Goal: Task Accomplishment & Management: Manage account settings

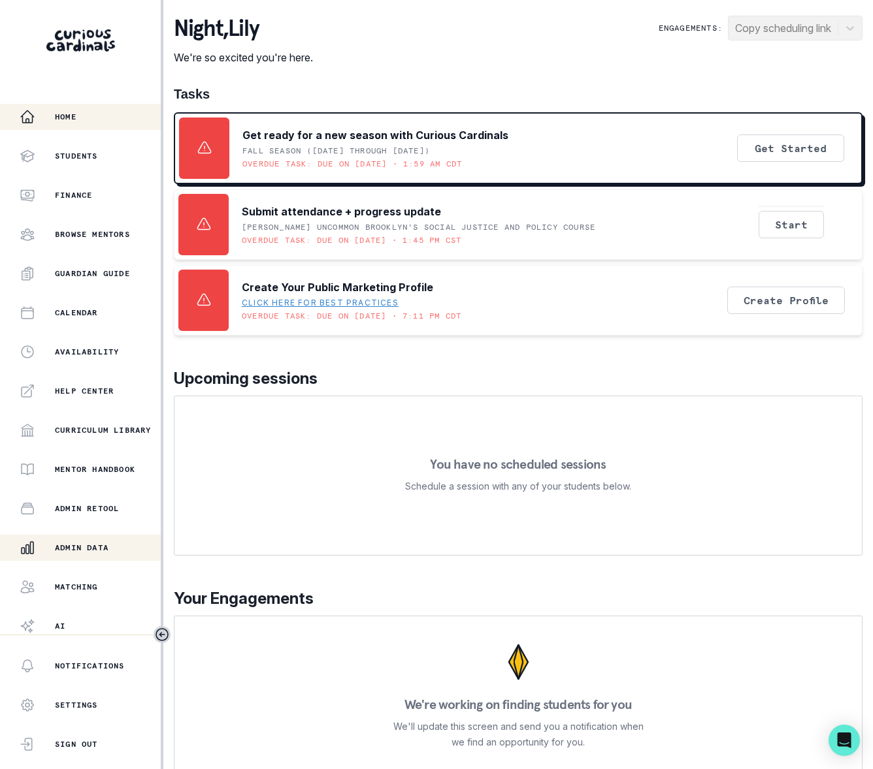
click at [97, 549] on p "Admin Data" at bounding box center [82, 548] width 54 height 10
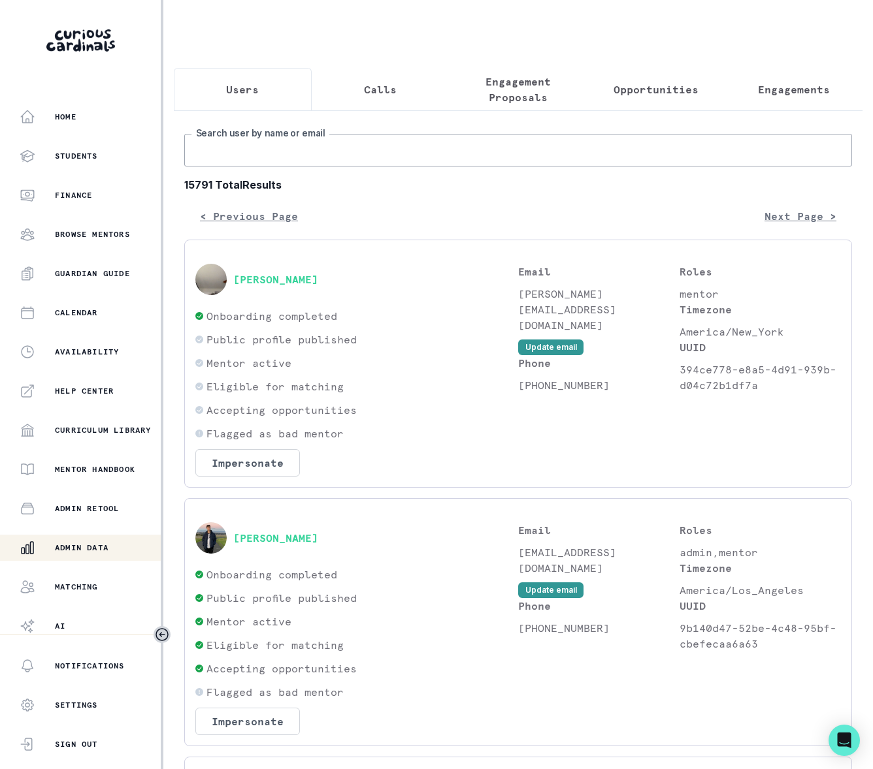
drag, startPoint x: 230, startPoint y: 176, endPoint x: 222, endPoint y: 184, distance: 11.1
click at [230, 167] on input "Search user by name or email" at bounding box center [517, 150] width 667 height 33
type input "[PERSON_NAME]"
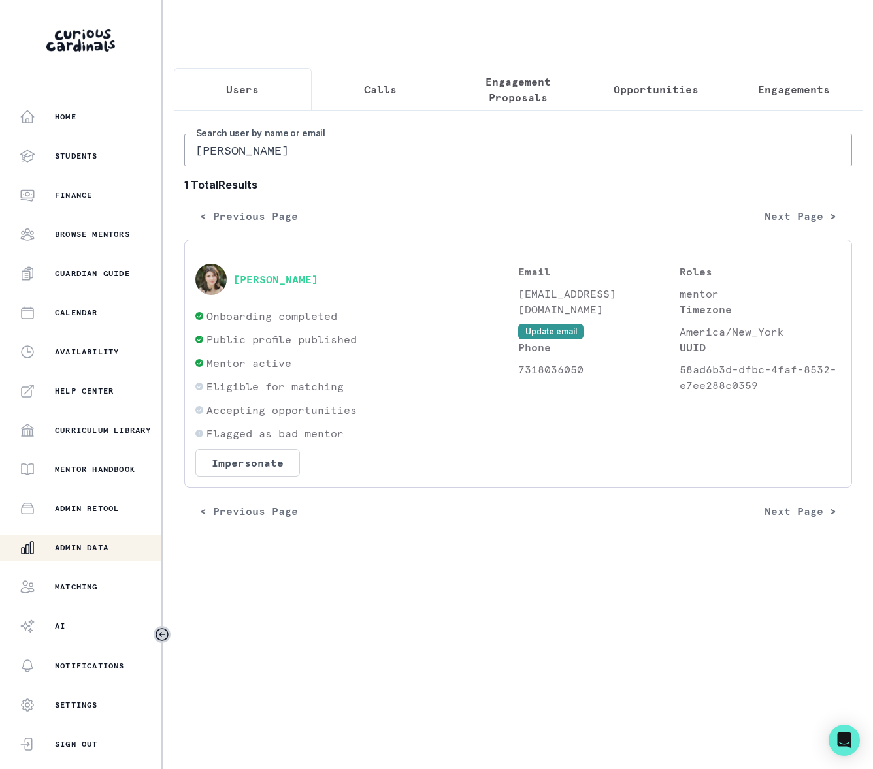
drag, startPoint x: 301, startPoint y: 160, endPoint x: 178, endPoint y: 167, distance: 123.0
click at [184, 161] on input "[PERSON_NAME]" at bounding box center [517, 150] width 667 height 33
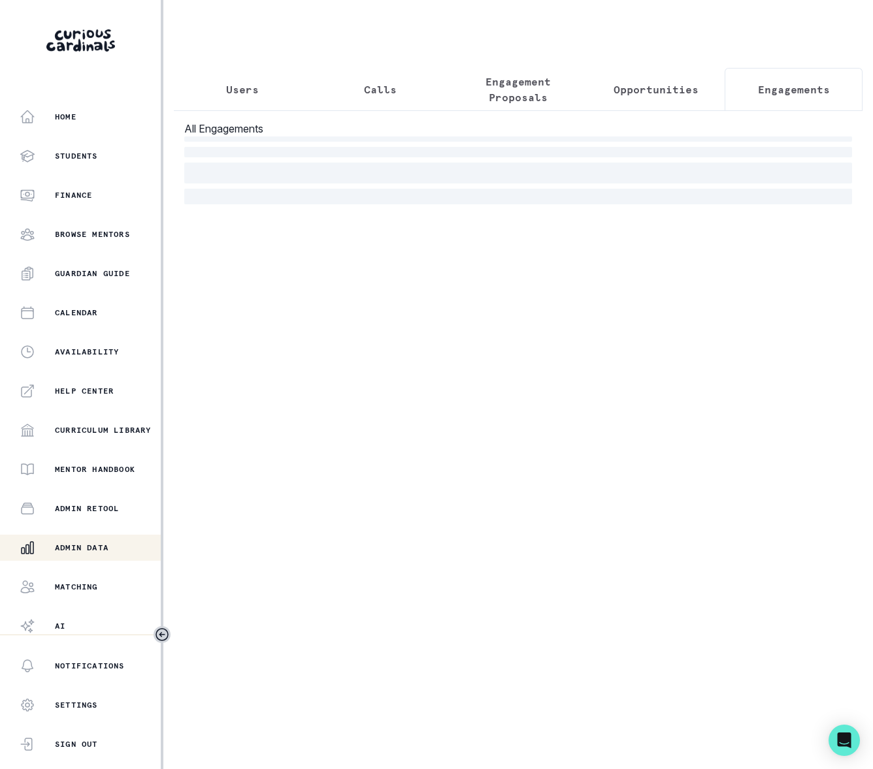
click at [784, 87] on p "Engagements" at bounding box center [794, 90] width 72 height 16
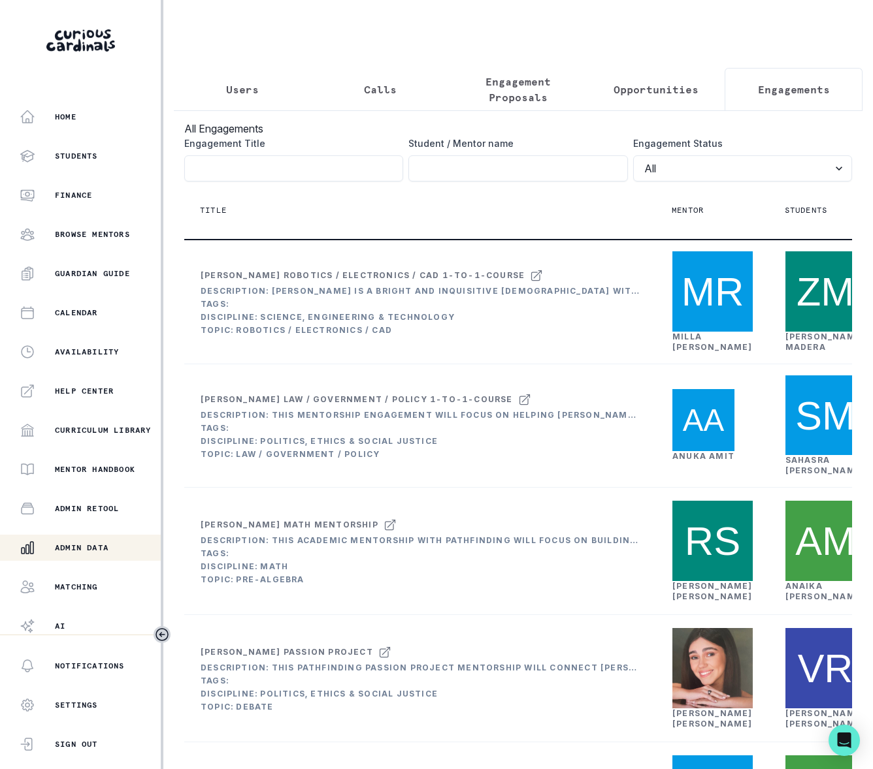
click at [239, 87] on p "Users" at bounding box center [242, 90] width 33 height 16
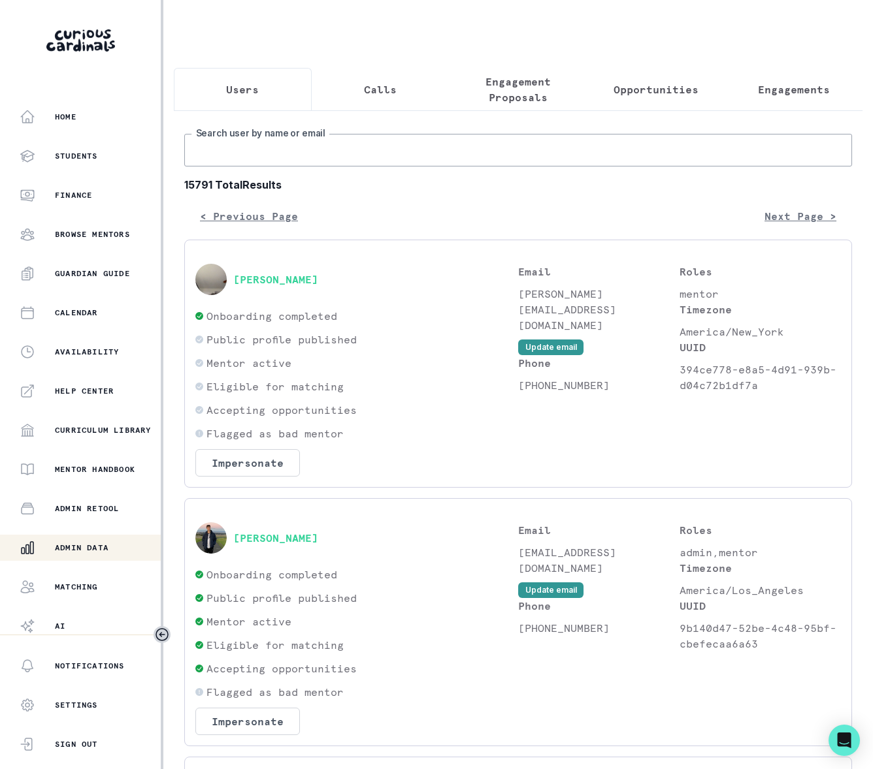
click at [278, 161] on input "Search user by name or email" at bounding box center [517, 150] width 667 height 33
paste input "[PERSON_NAME]"
type input "[PERSON_NAME]"
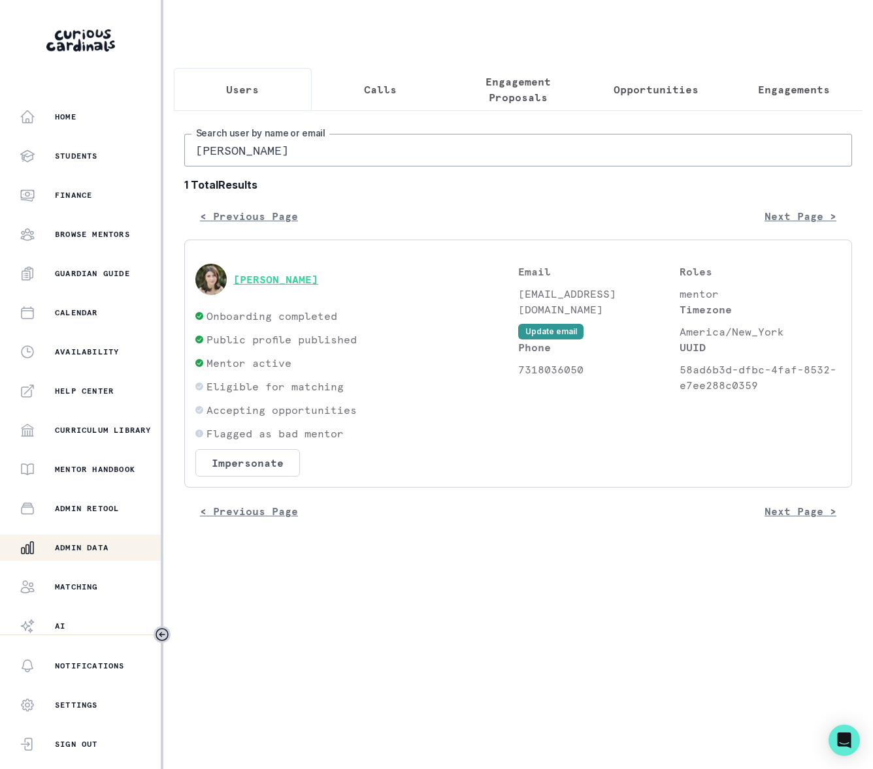
click at [276, 286] on button "[PERSON_NAME]" at bounding box center [275, 279] width 85 height 13
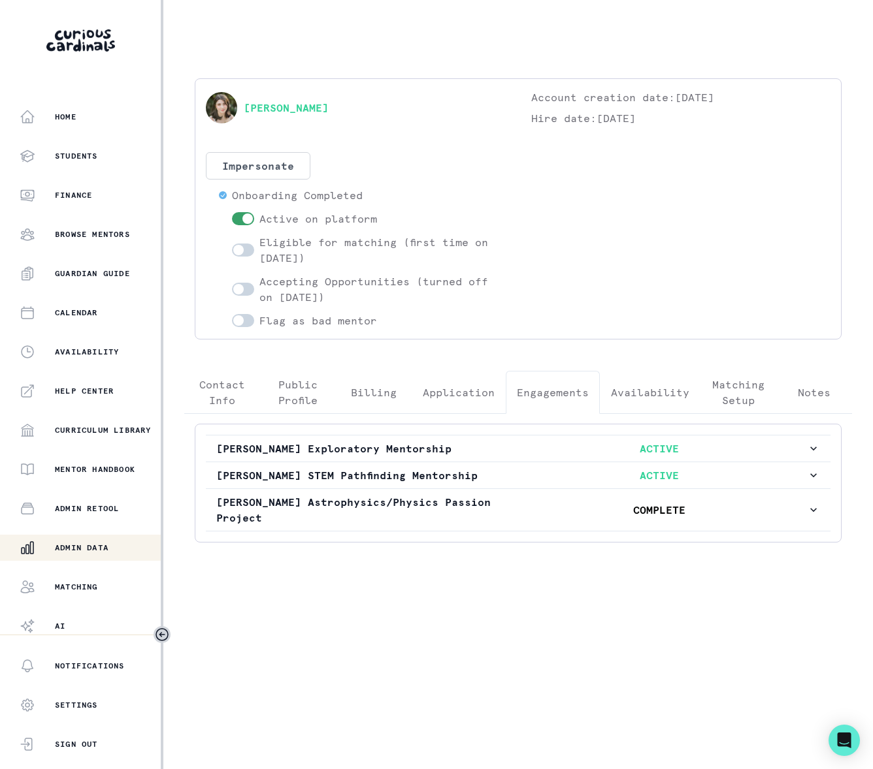
click at [560, 393] on p "Engagements" at bounding box center [553, 393] width 72 height 16
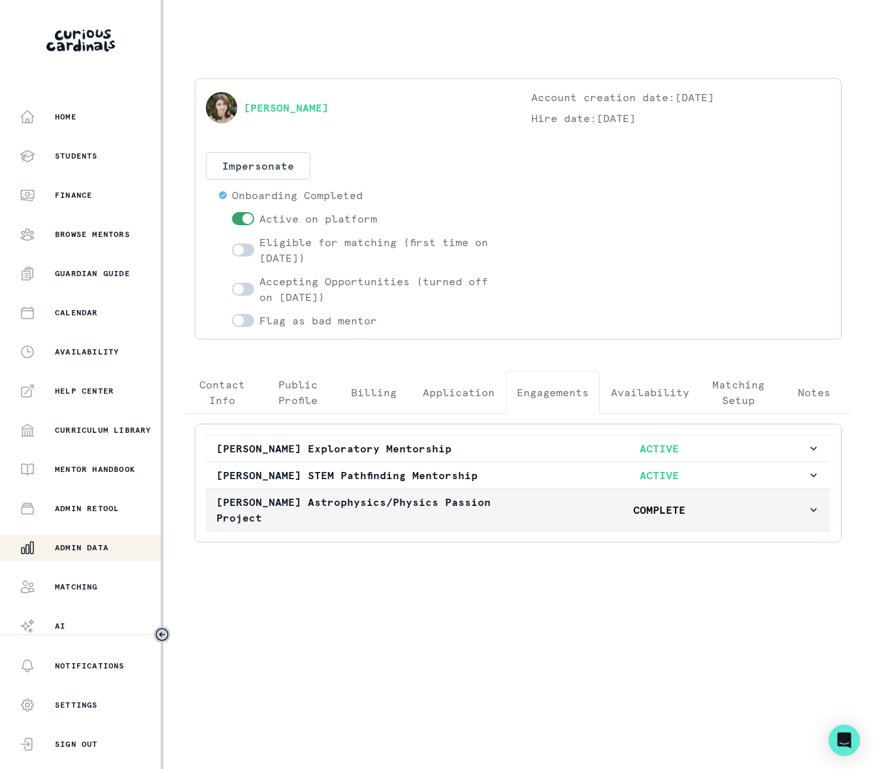
click at [811, 515] on icon "button" at bounding box center [813, 510] width 13 height 13
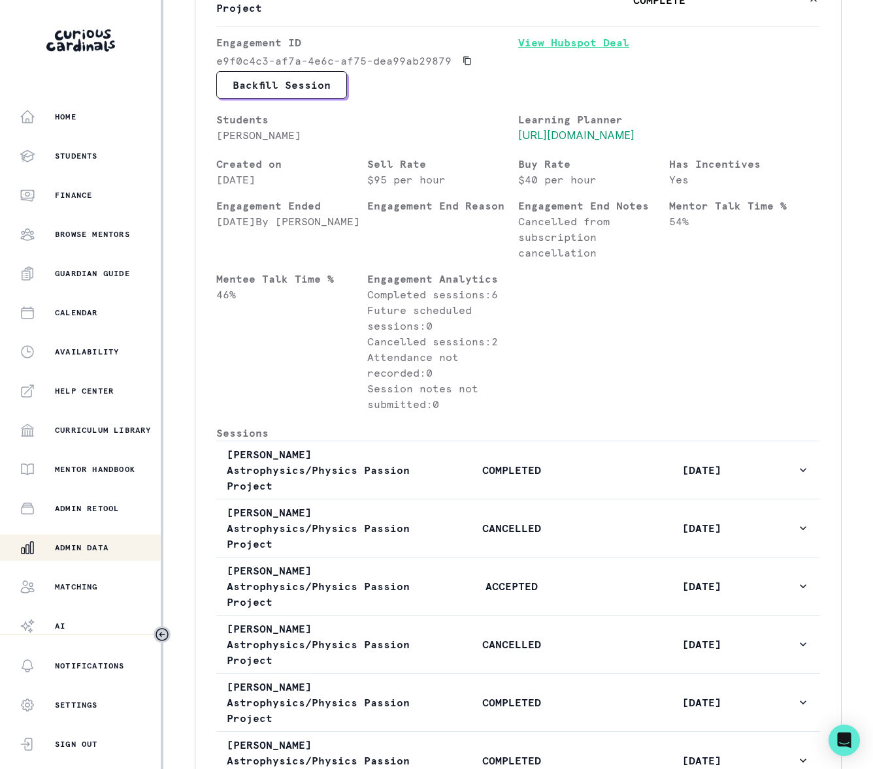
scroll to position [330, 0]
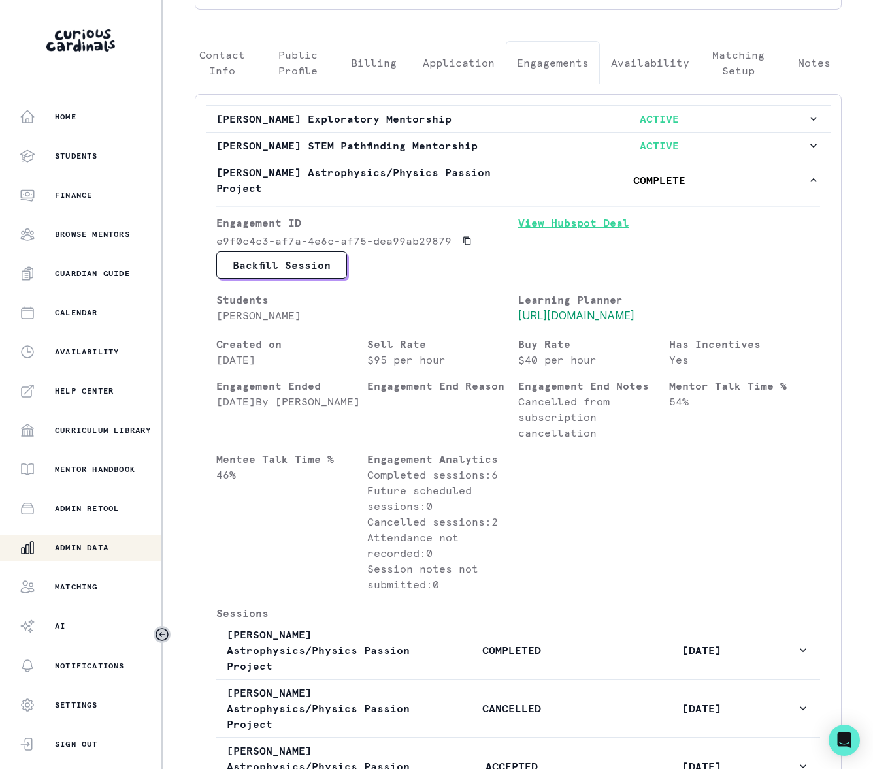
click at [541, 230] on link "View Hubspot Deal" at bounding box center [669, 233] width 302 height 37
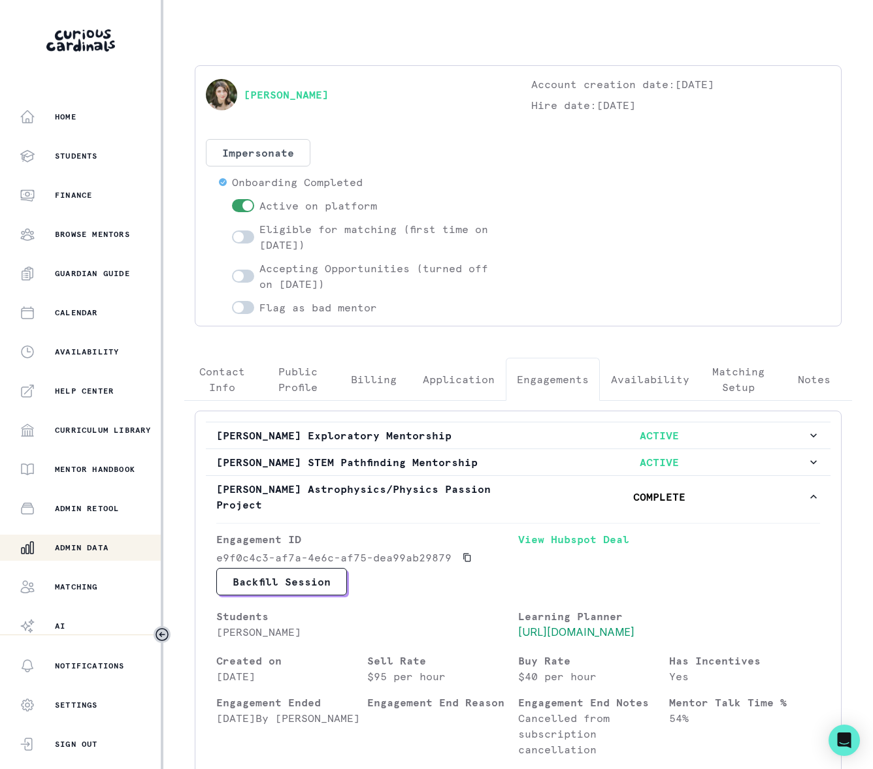
scroll to position [0, 0]
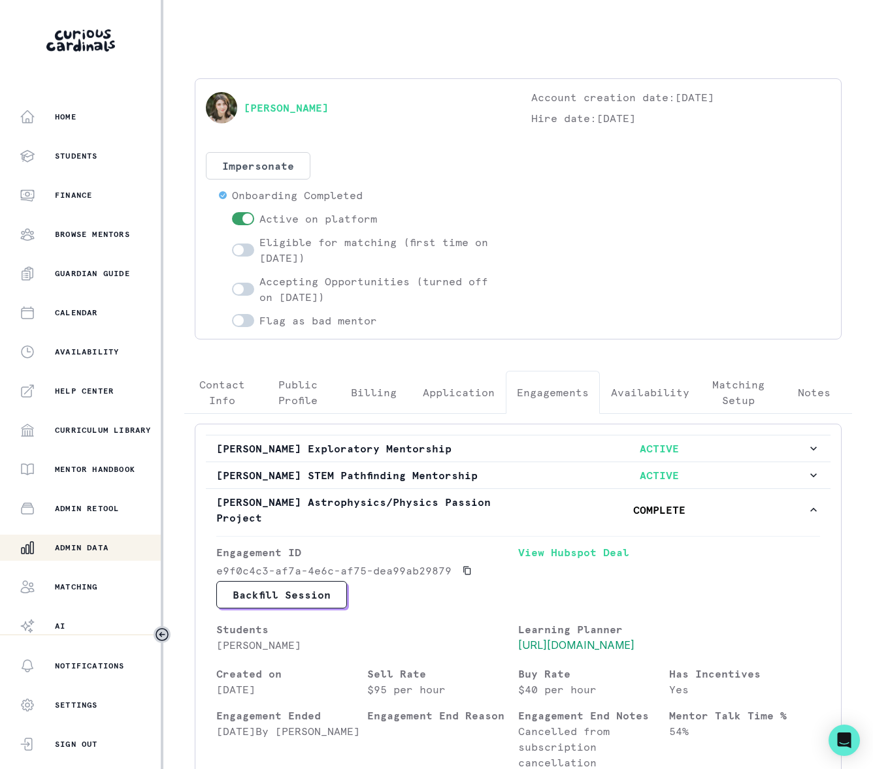
click at [77, 549] on p "Admin Data" at bounding box center [82, 548] width 54 height 10
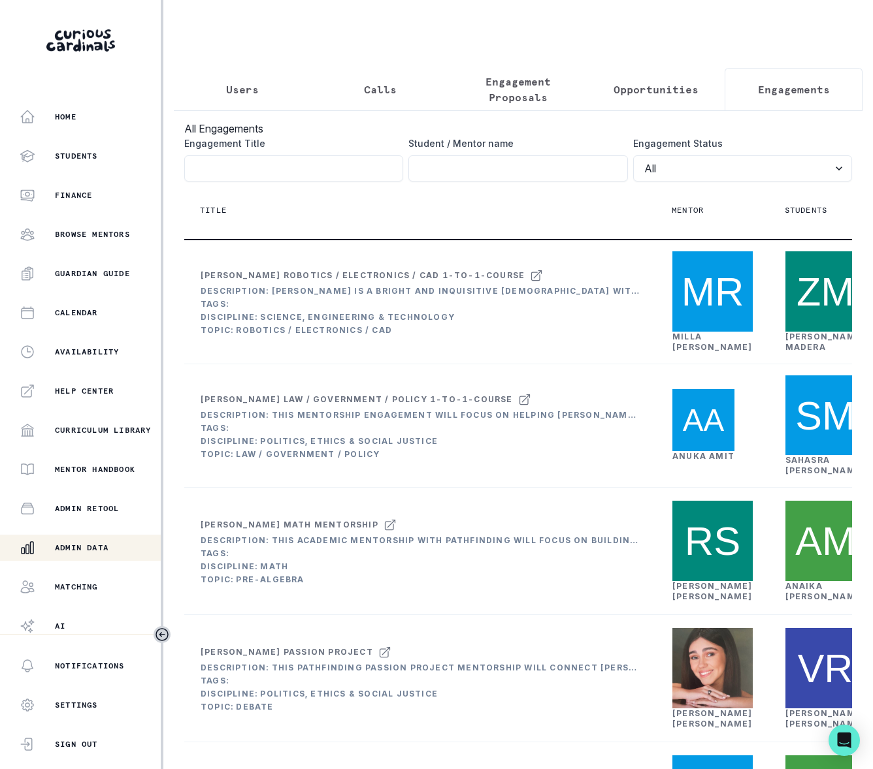
click at [785, 87] on p "Engagements" at bounding box center [794, 90] width 72 height 16
click at [482, 178] on input "Engagement Title" at bounding box center [517, 168] width 219 height 26
paste input "[PERSON_NAME]"
type input "[PERSON_NAME]"
click button "submit" at bounding box center [0, 0] width 0 height 0
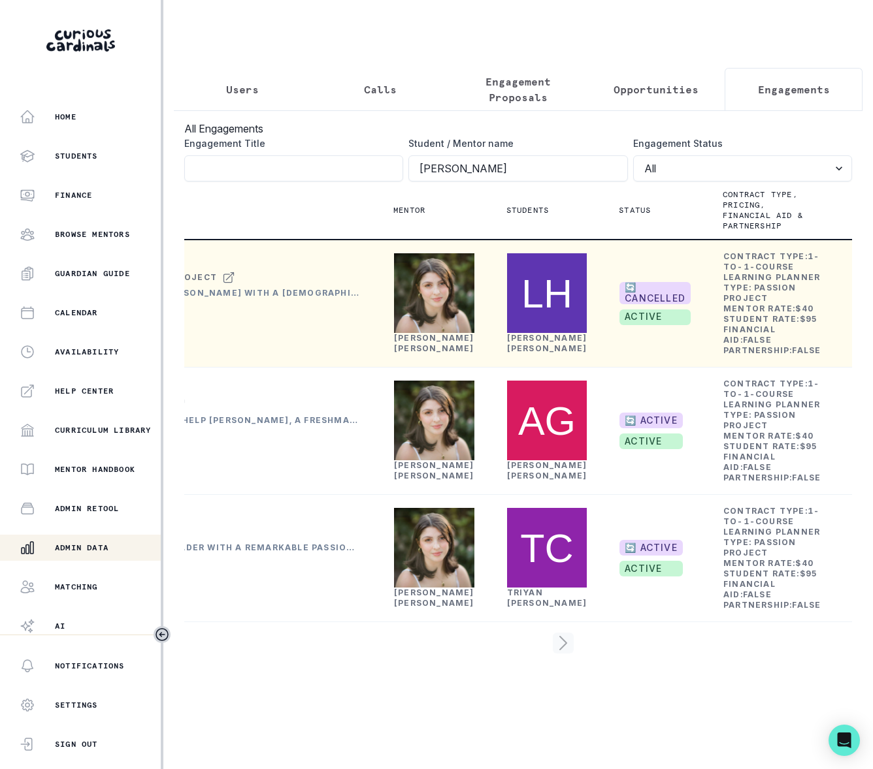
scroll to position [0, 312]
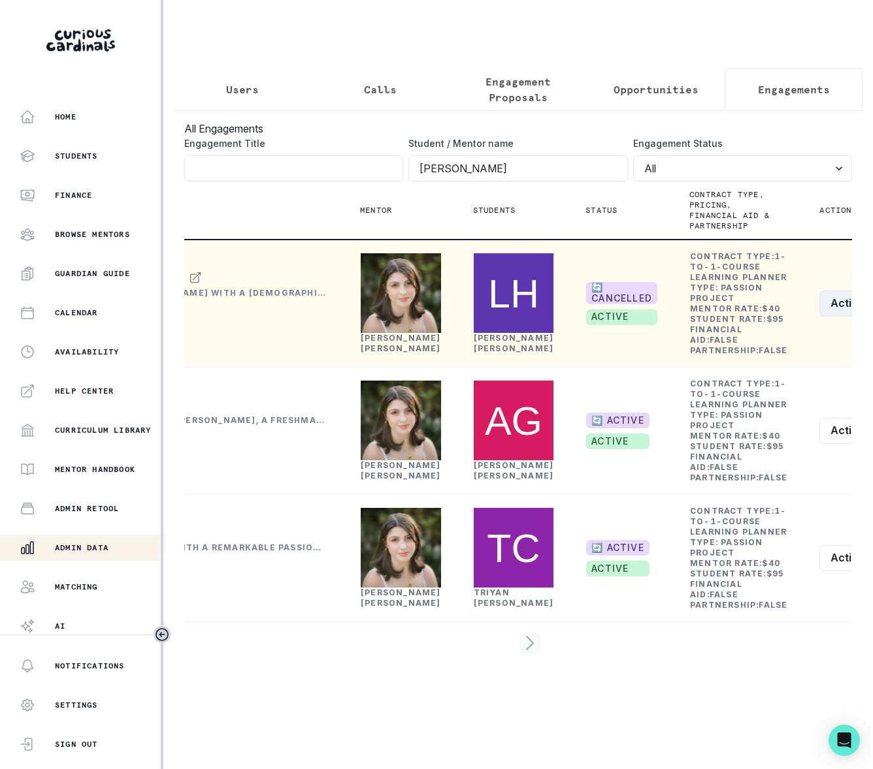
click at [819, 317] on button "Actions" at bounding box center [858, 304] width 78 height 26
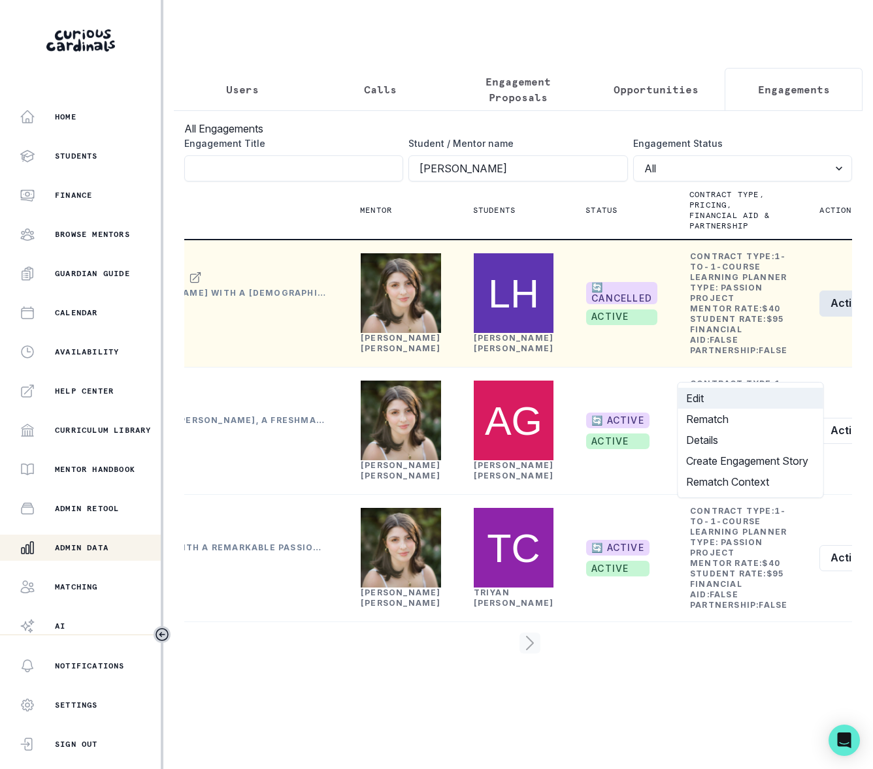
click at [699, 394] on button "Edit" at bounding box center [750, 398] width 145 height 21
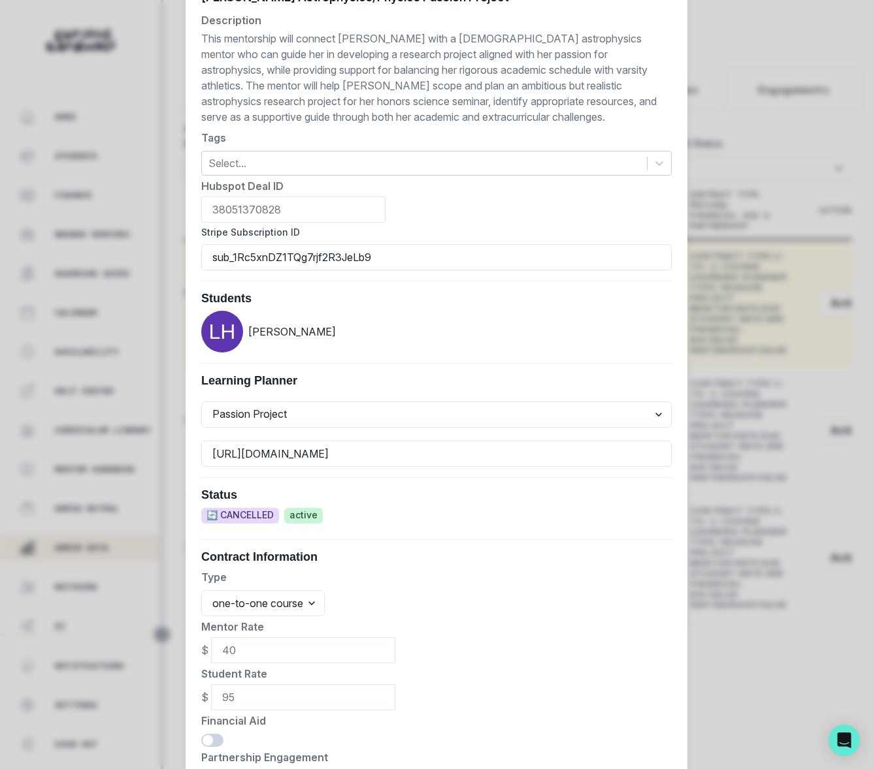
scroll to position [401, 0]
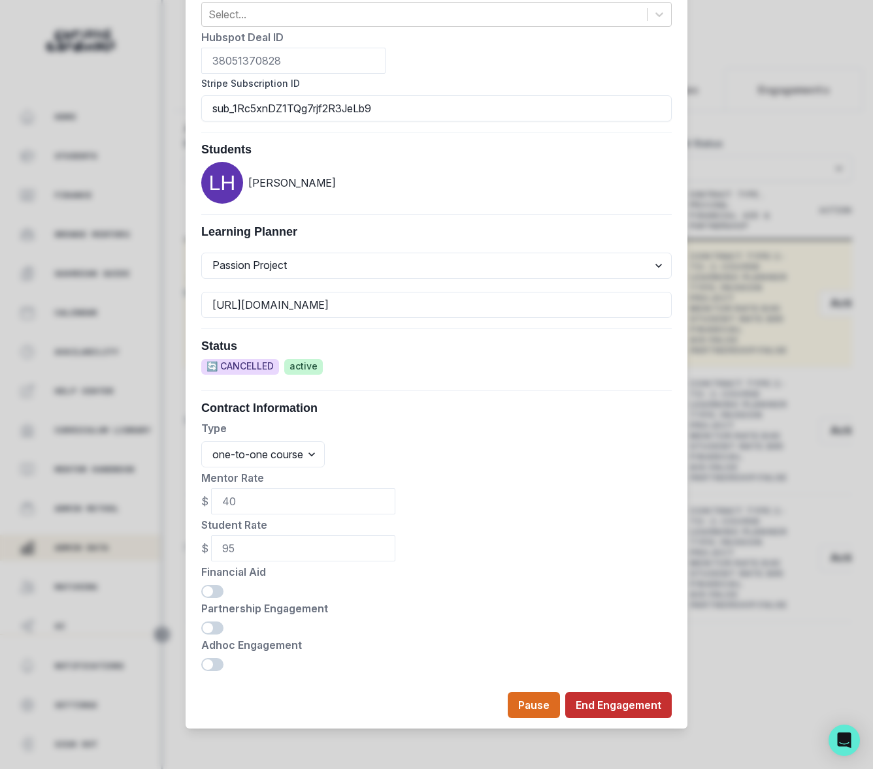
click at [607, 703] on button "End Engagement" at bounding box center [618, 705] width 106 height 26
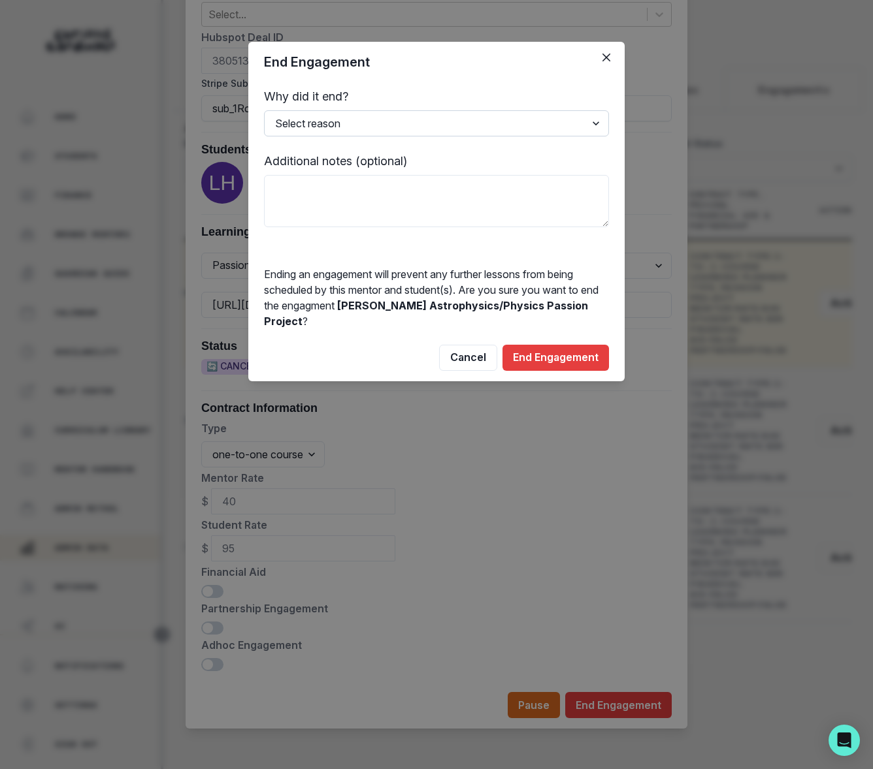
select select "Ended by customer"
click at [336, 186] on textarea at bounding box center [436, 201] width 345 height 52
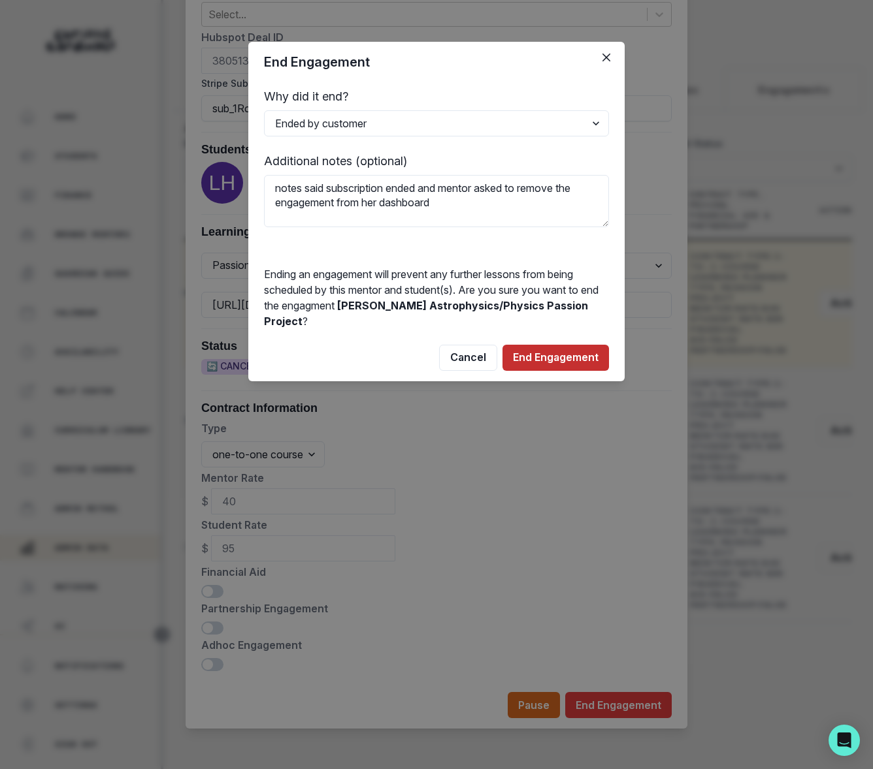
type textarea "notes said subscription ended and mentor asked to remove the engagement from he…"
click at [547, 351] on button "End Engagement" at bounding box center [555, 358] width 106 height 26
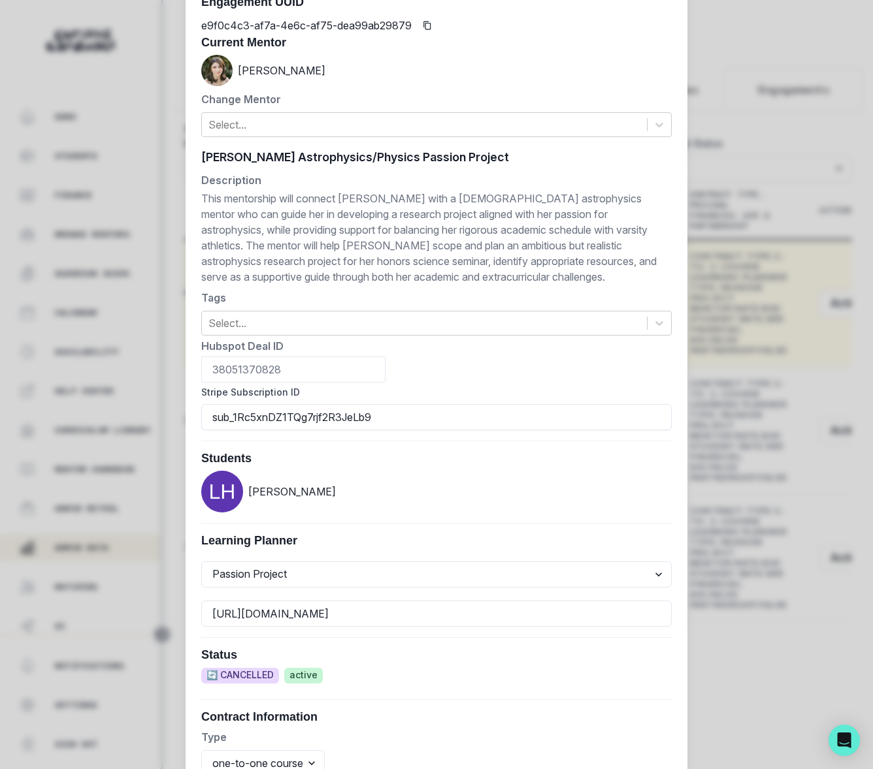
scroll to position [0, 0]
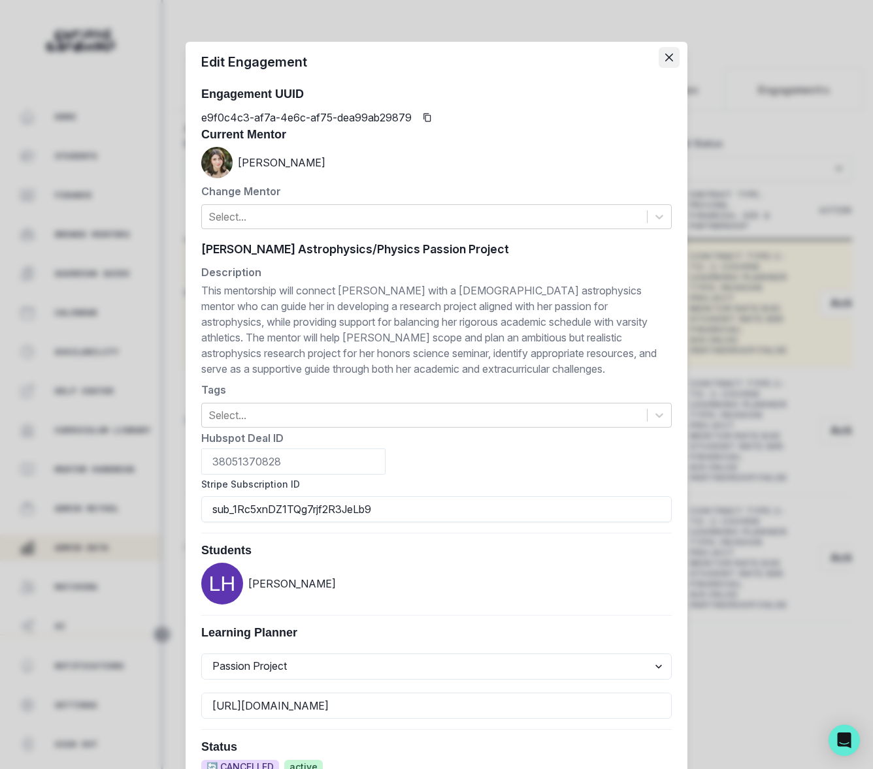
click at [665, 56] on icon "Close" at bounding box center [669, 58] width 8 height 8
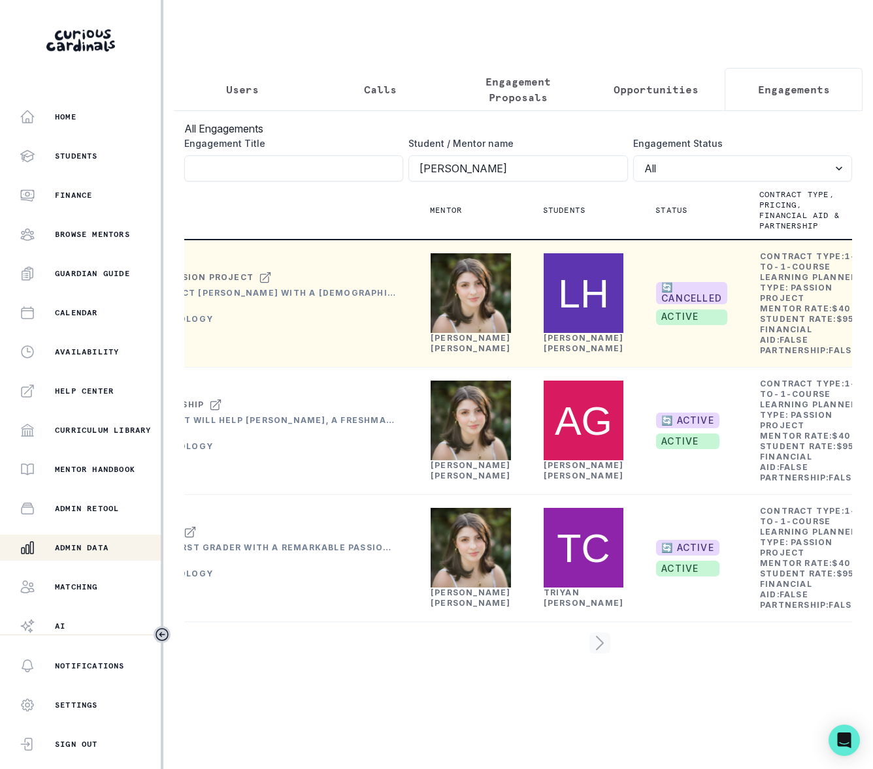
scroll to position [0, 312]
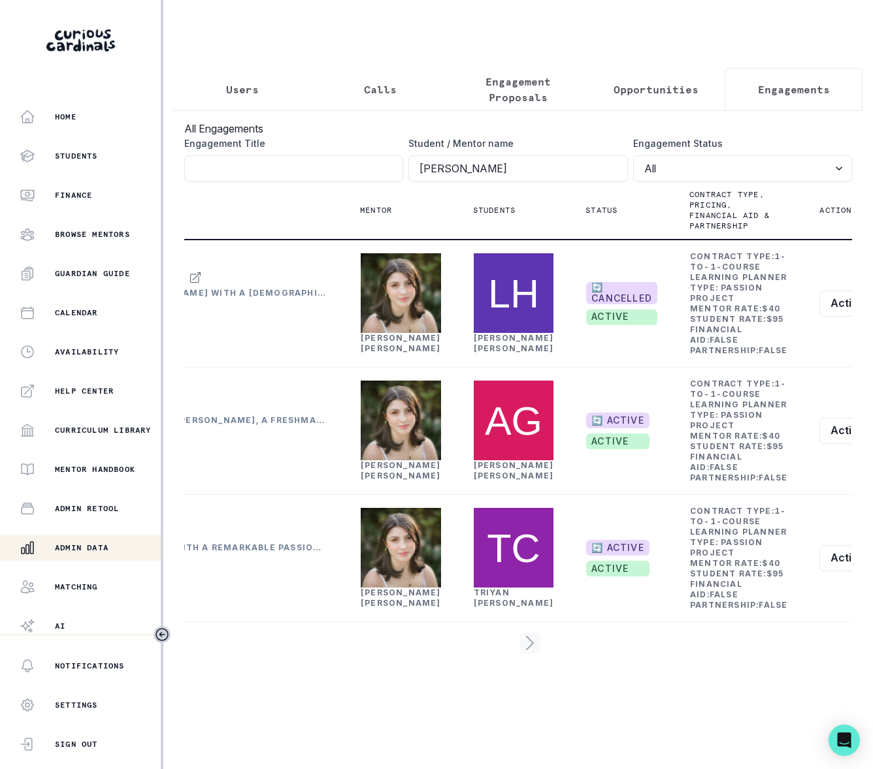
click at [236, 89] on p "Users" at bounding box center [242, 90] width 33 height 16
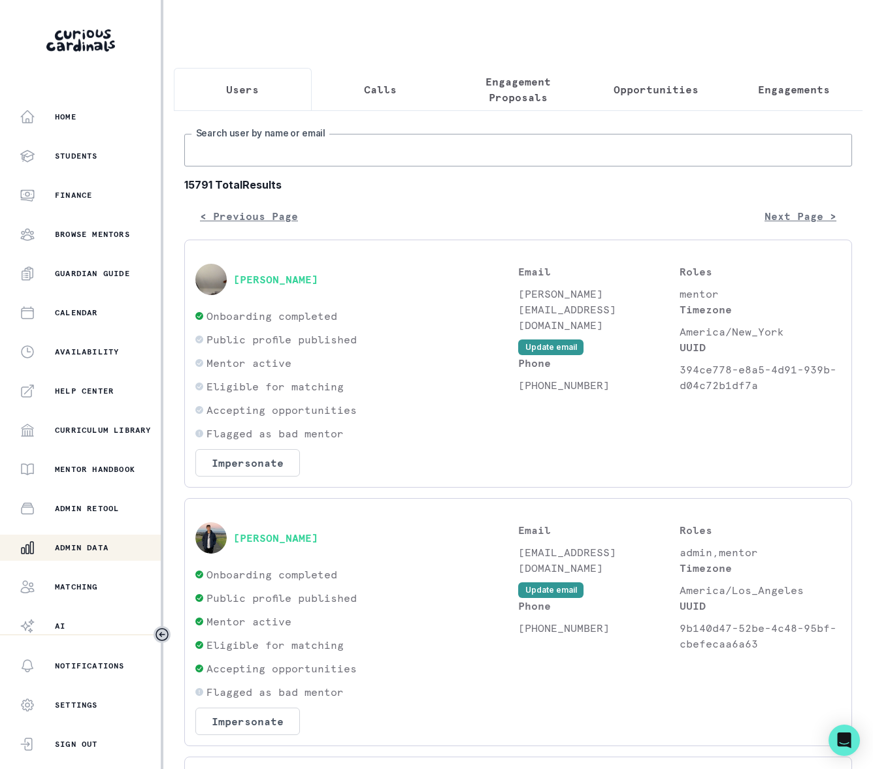
click at [244, 167] on input "Search user by name or email" at bounding box center [517, 150] width 667 height 33
paste input "[PERSON_NAME]"
type input "[PERSON_NAME]"
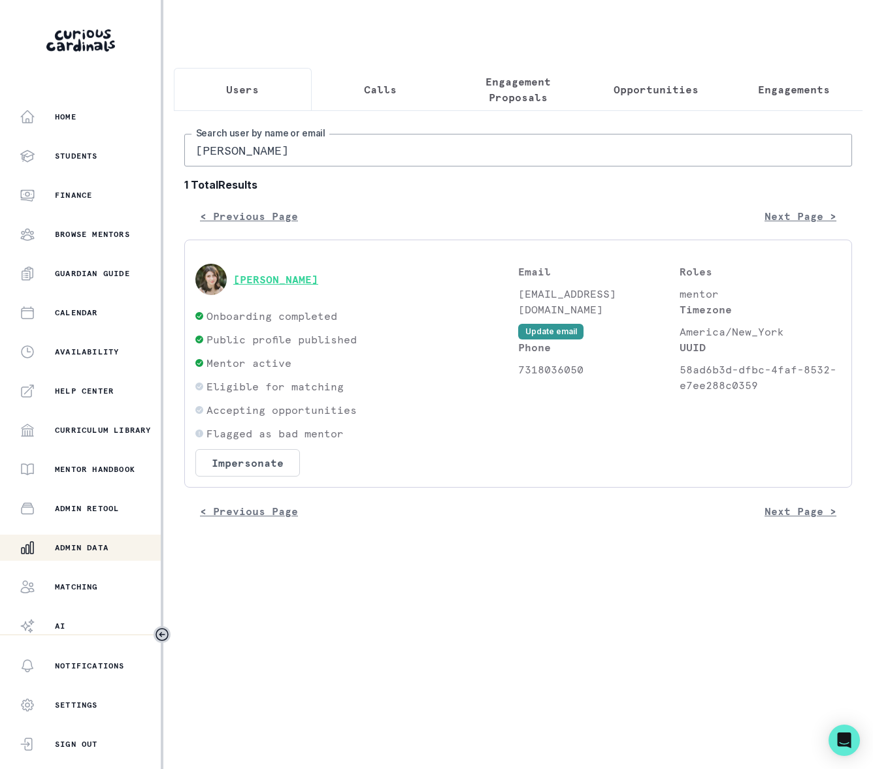
click at [246, 286] on button "[PERSON_NAME]" at bounding box center [275, 279] width 85 height 13
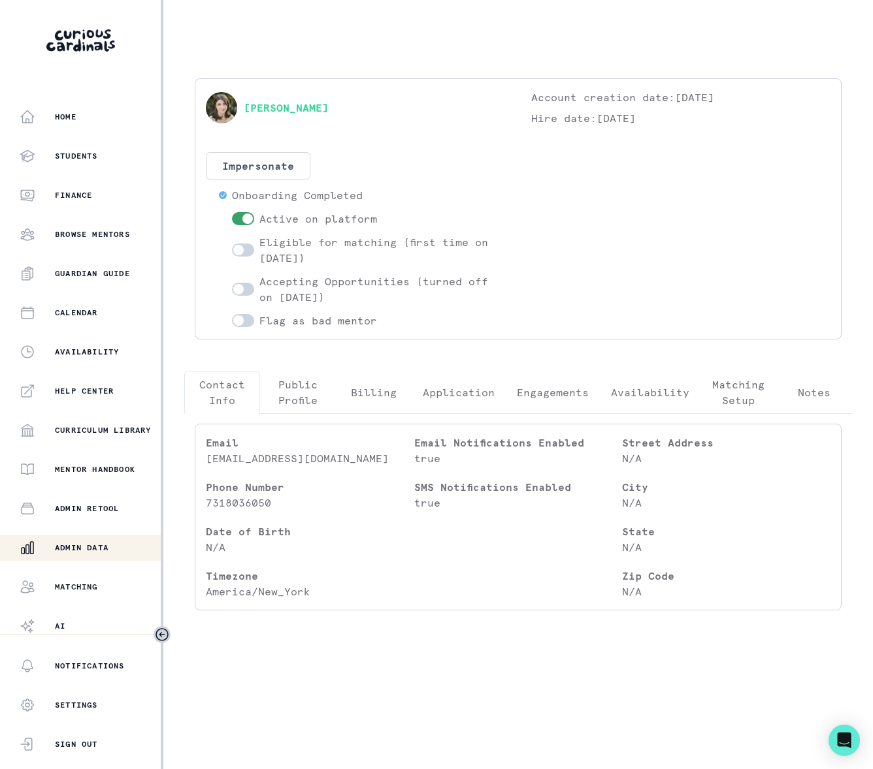
click at [546, 393] on p "Engagements" at bounding box center [553, 393] width 72 height 16
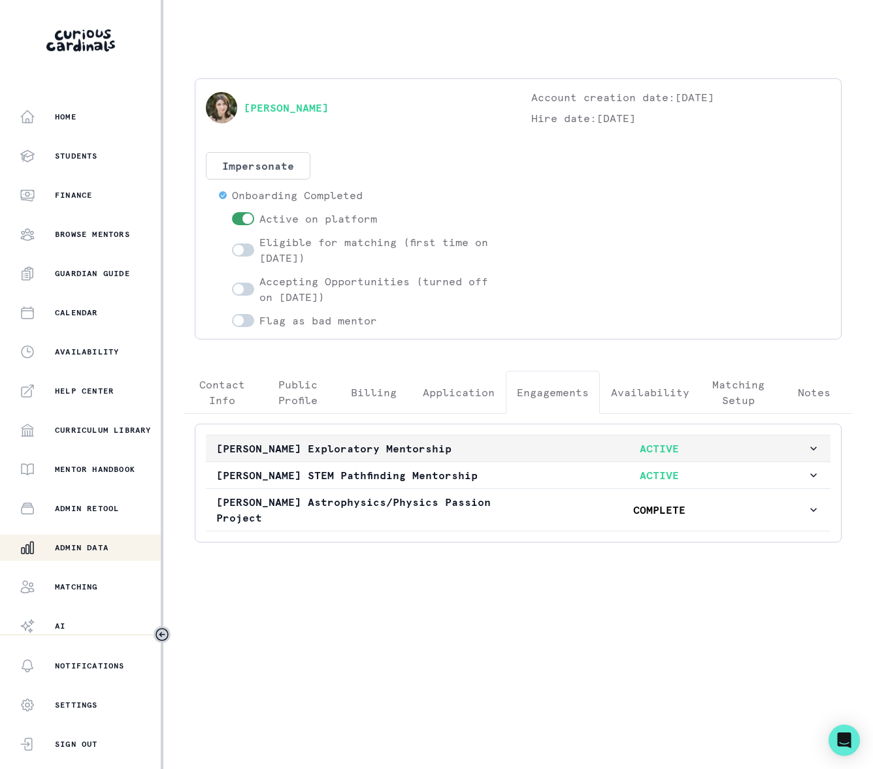
click at [807, 445] on icon "button" at bounding box center [813, 448] width 13 height 13
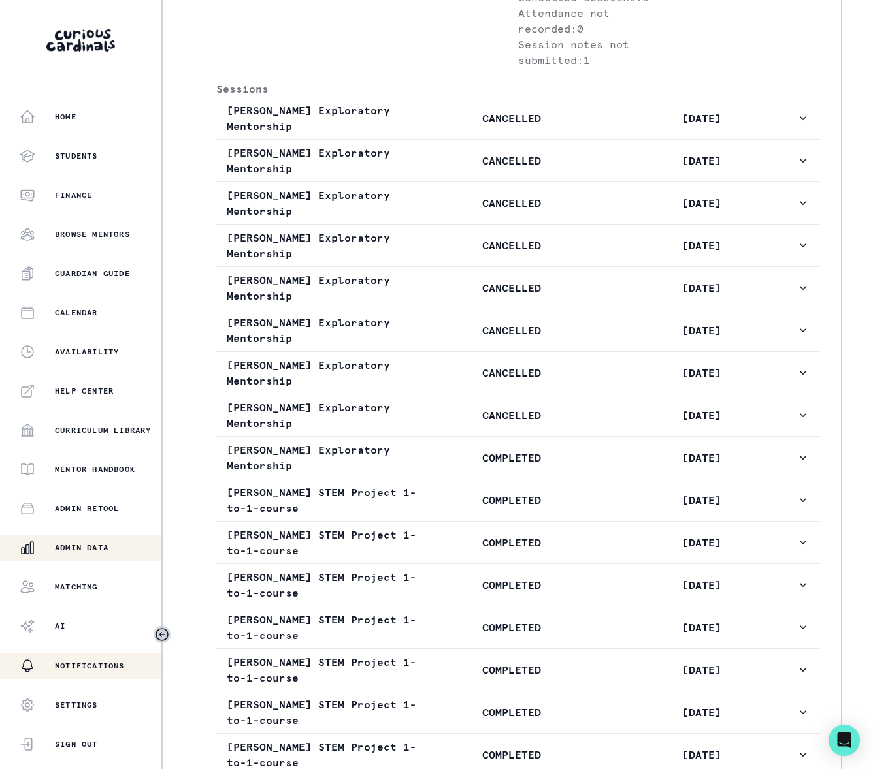
scroll to position [228, 0]
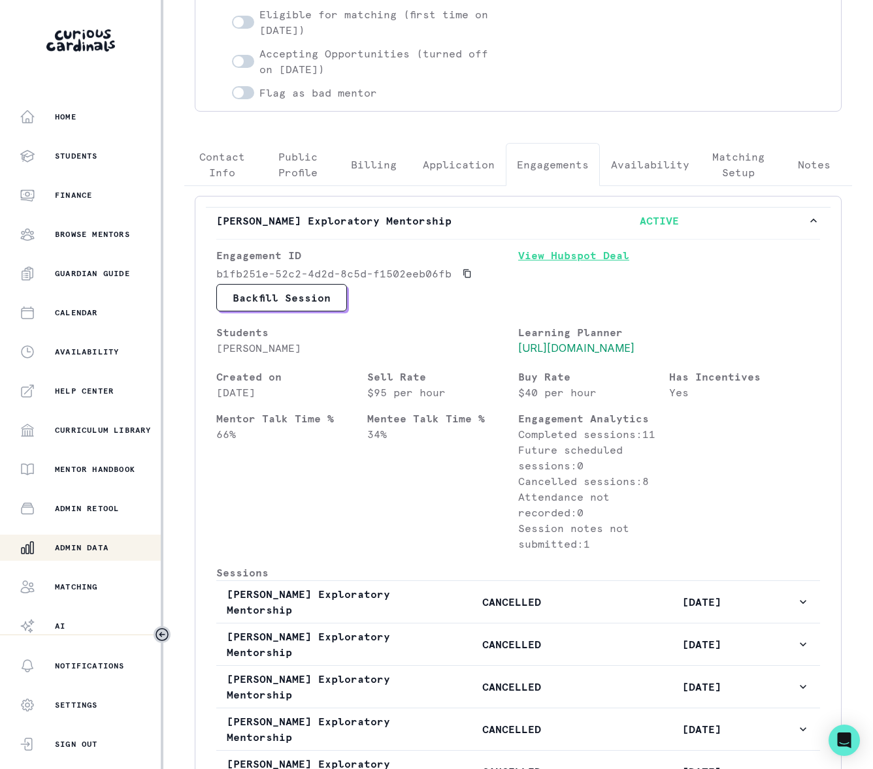
click at [549, 259] on link "View Hubspot Deal" at bounding box center [669, 266] width 302 height 37
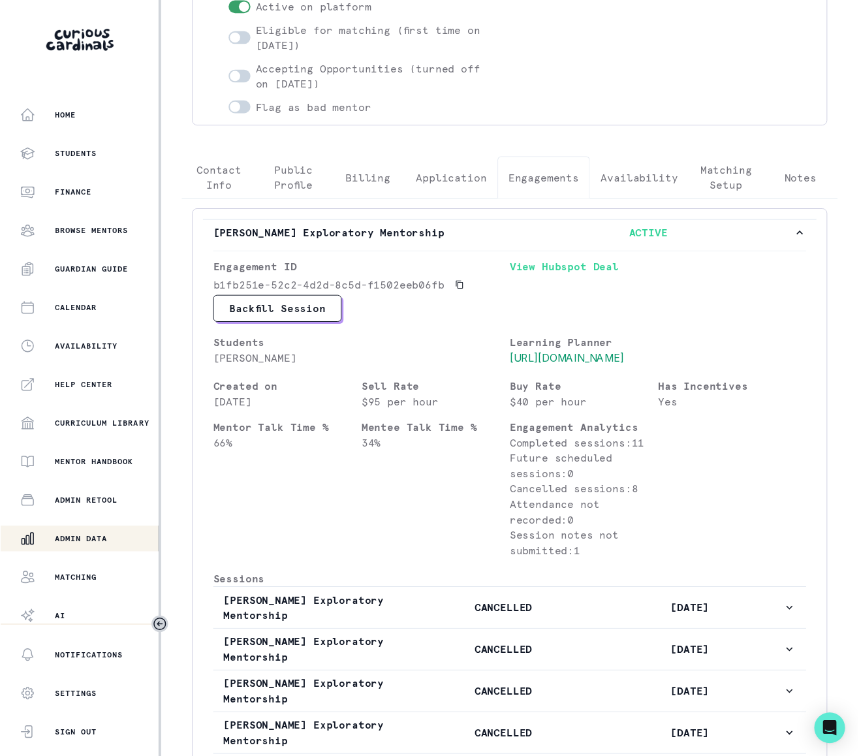
scroll to position [0, 0]
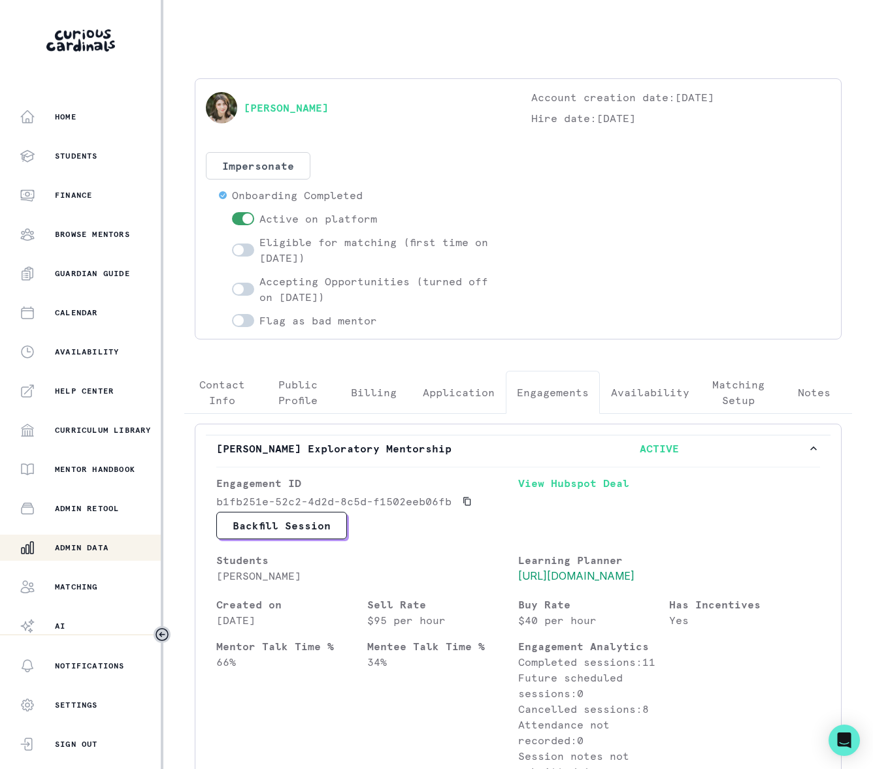
click at [119, 551] on div "Admin Data" at bounding box center [90, 548] width 141 height 16
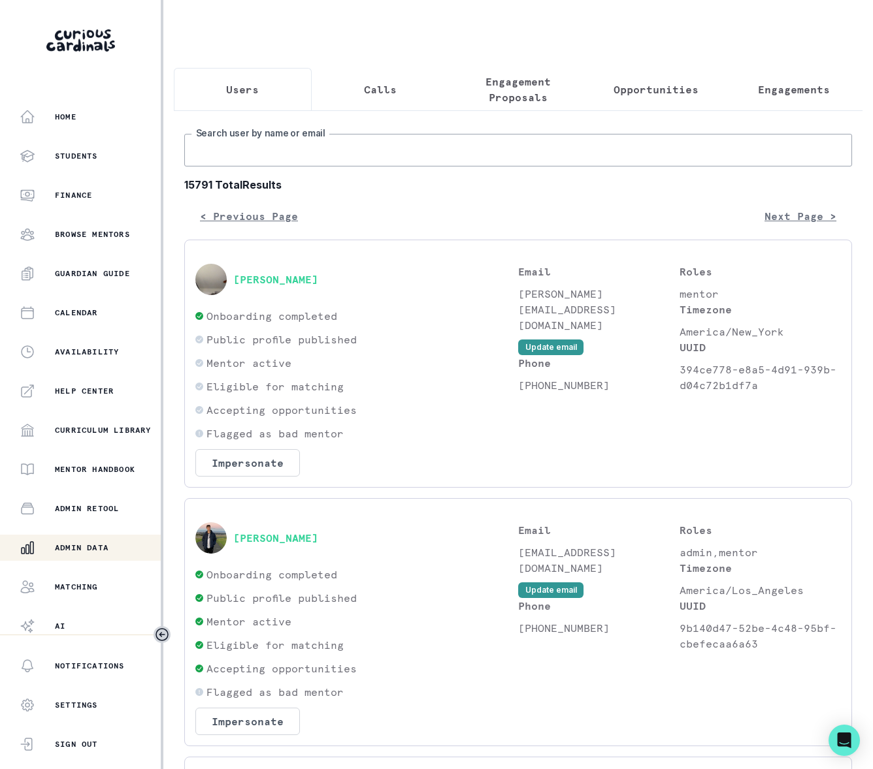
click at [233, 167] on input "Search user by name or email" at bounding box center [517, 150] width 667 height 33
paste input "[PERSON_NAME]"
type input "[PERSON_NAME]"
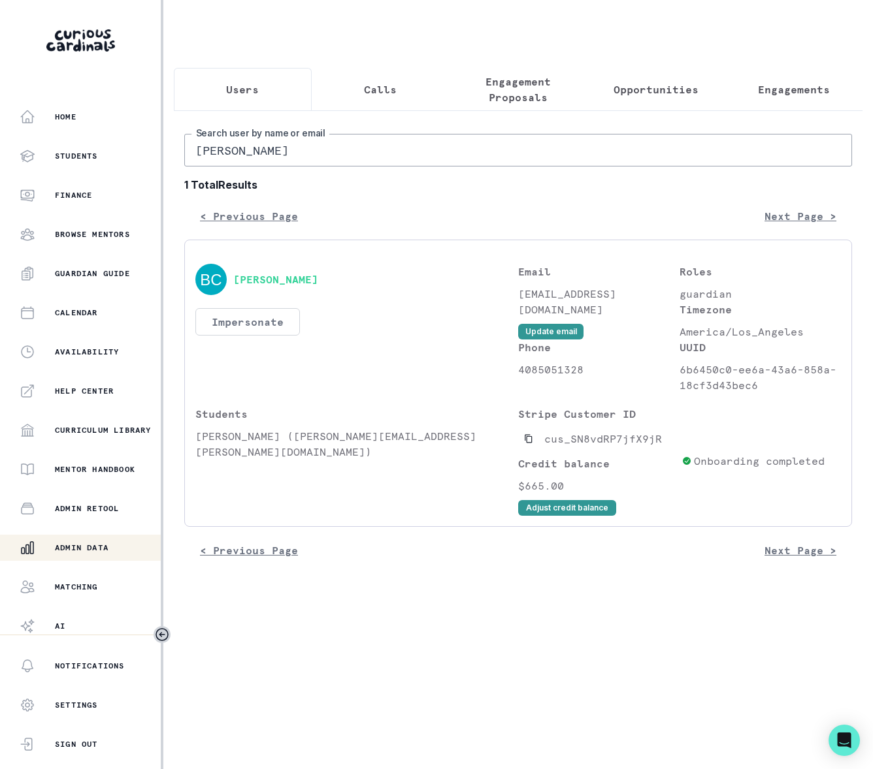
click at [251, 334] on button "Impersonate" at bounding box center [247, 321] width 104 height 27
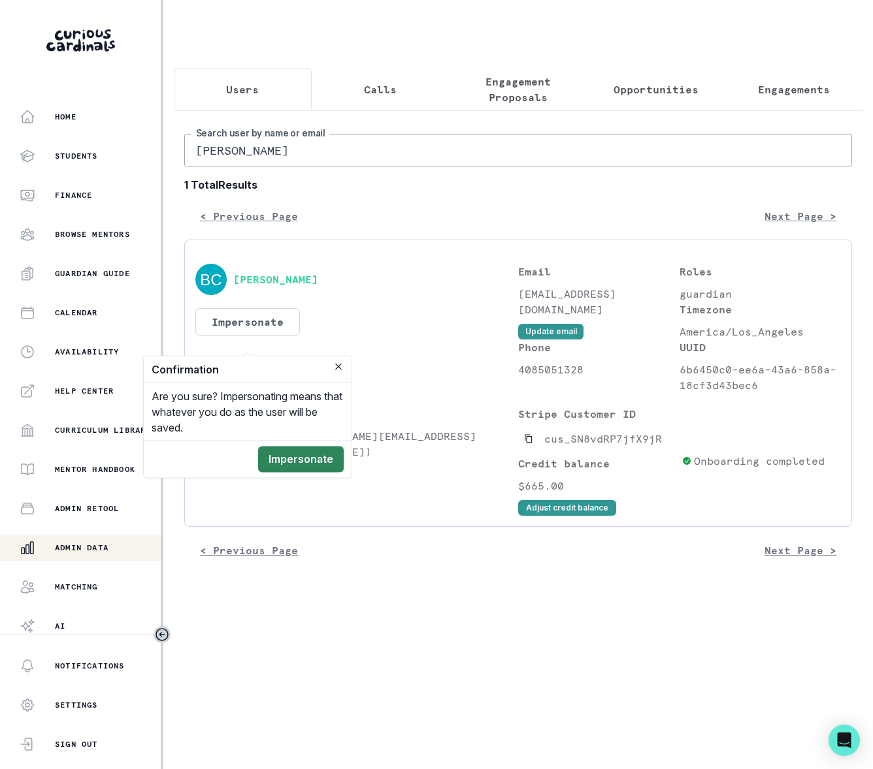
click at [294, 456] on button "Impersonate" at bounding box center [301, 460] width 86 height 26
